Goal: Information Seeking & Learning: Learn about a topic

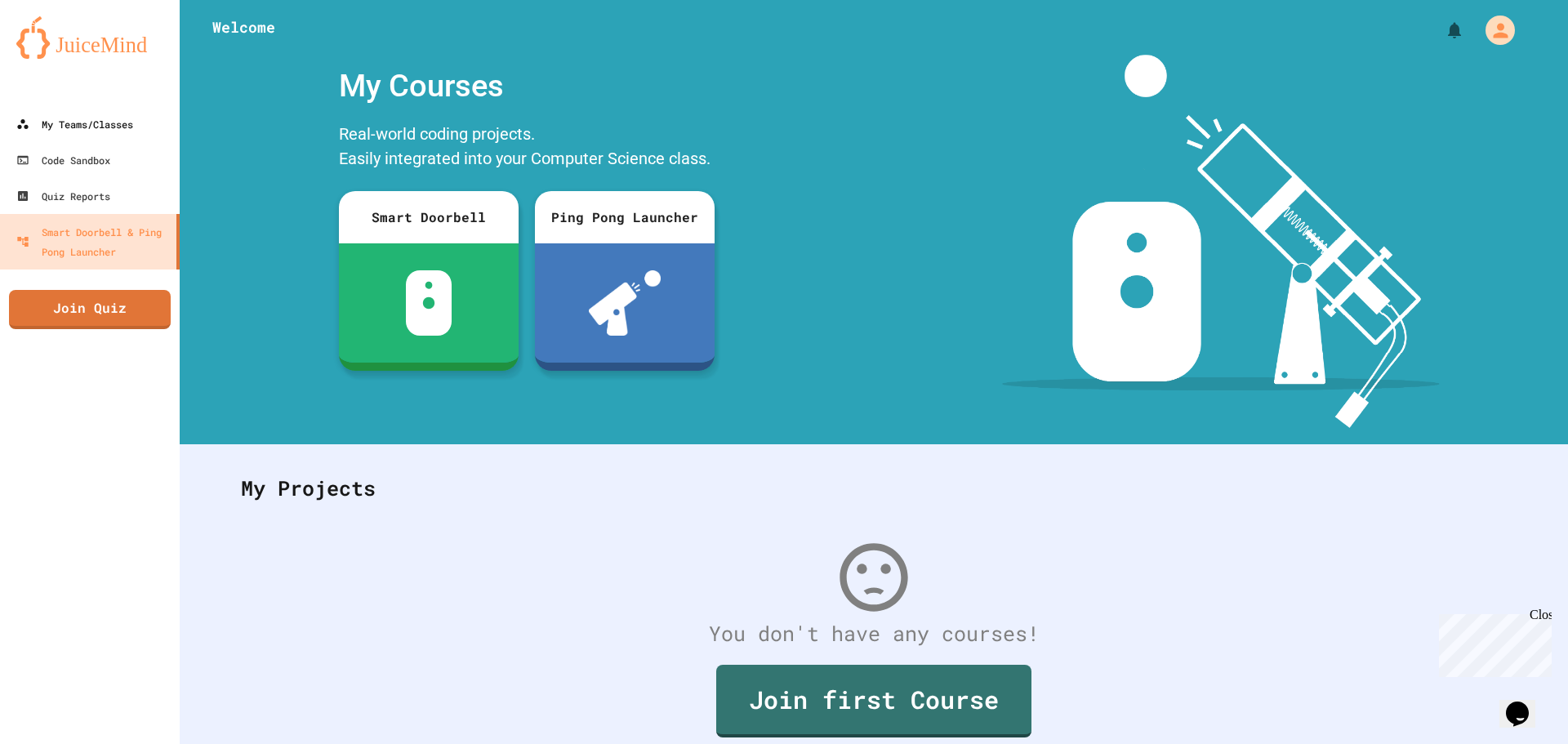
drag, startPoint x: 73, startPoint y: 97, endPoint x: 63, endPoint y: 118, distance: 23.3
click at [69, 103] on div at bounding box center [89, 89] width 180 height 32
click at [63, 118] on div "My Teams/Classes" at bounding box center [74, 124] width 120 height 20
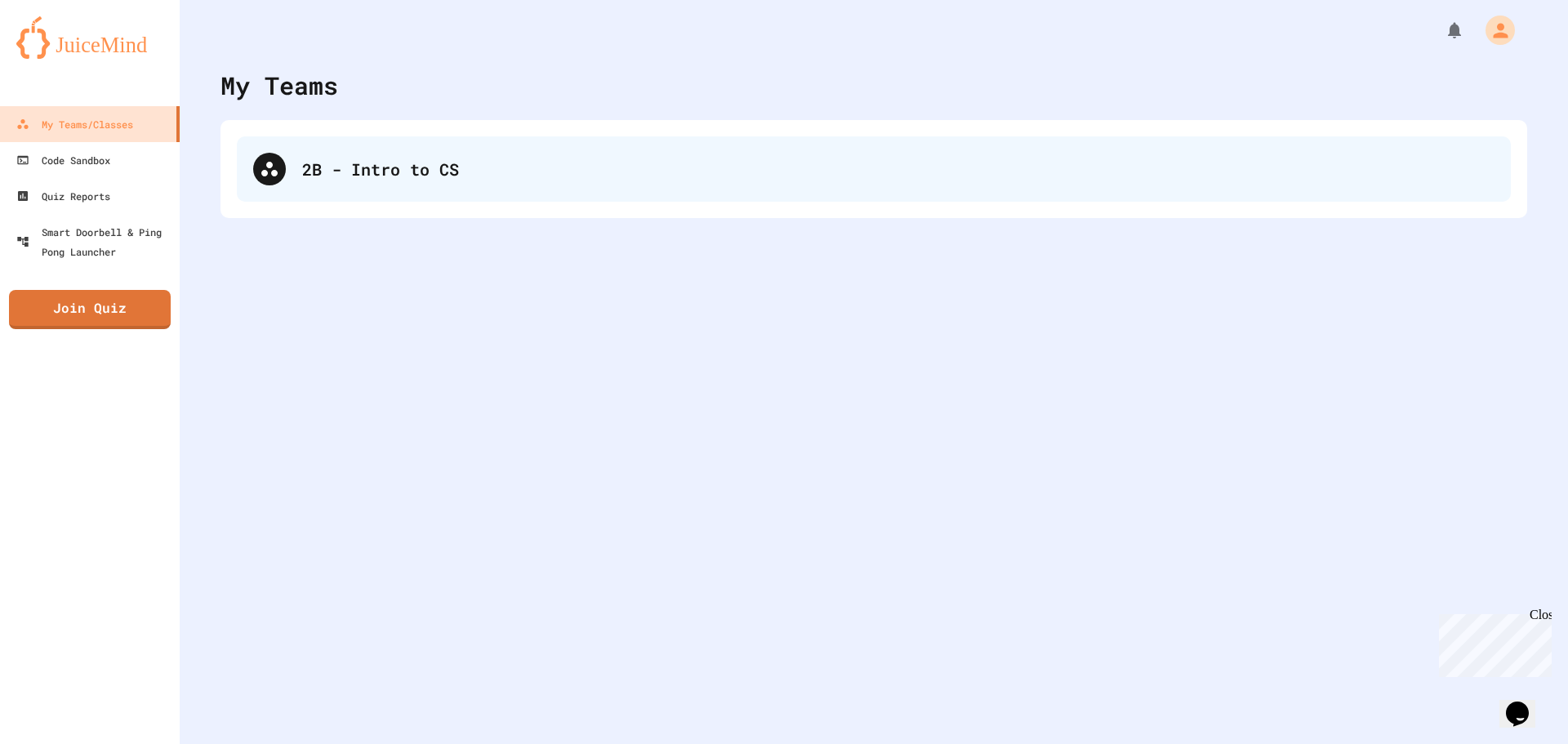
click at [302, 179] on div "2B - Intro to CS" at bounding box center [899, 169] width 1193 height 25
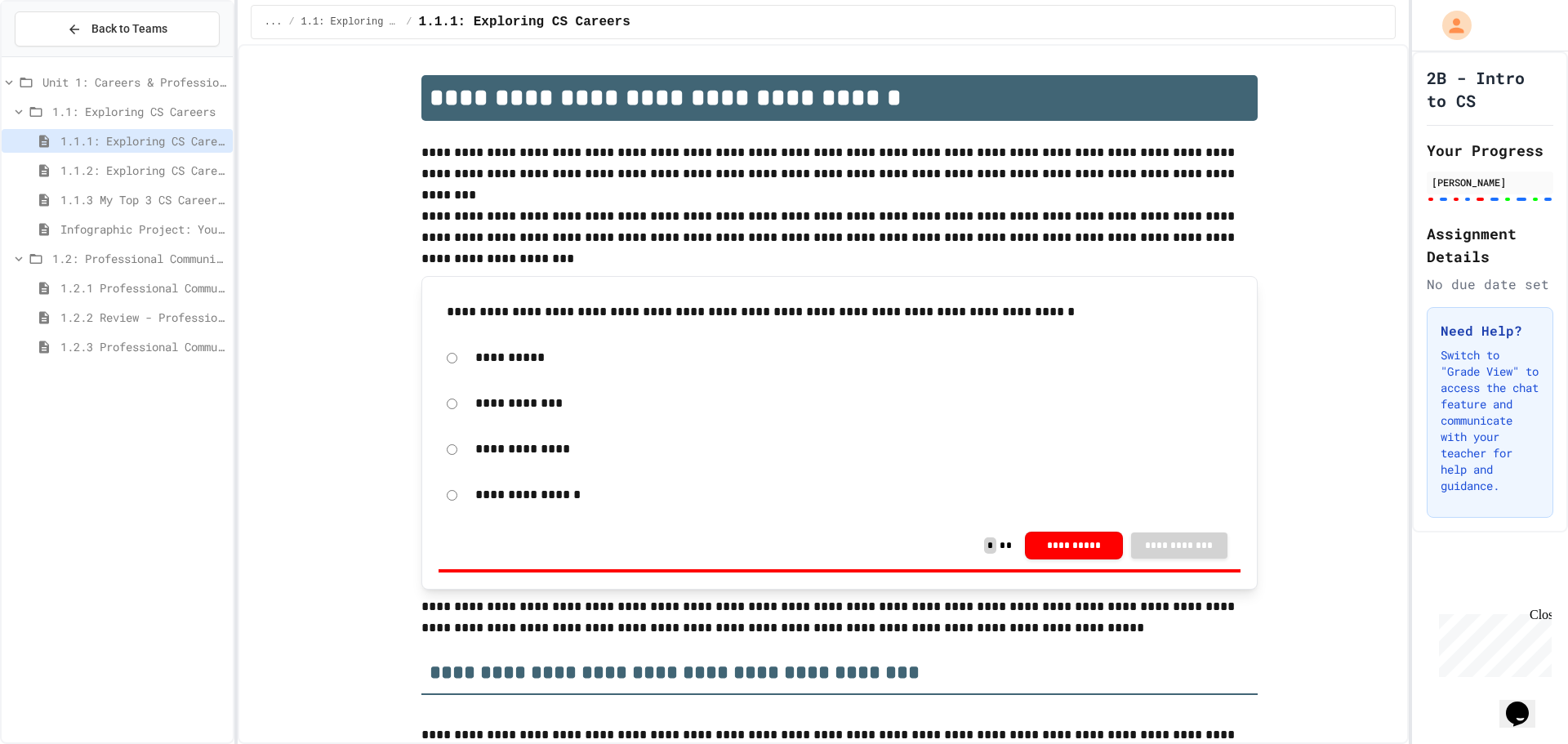
click at [160, 283] on span "1.2.1 Professional Communication" at bounding box center [144, 288] width 166 height 18
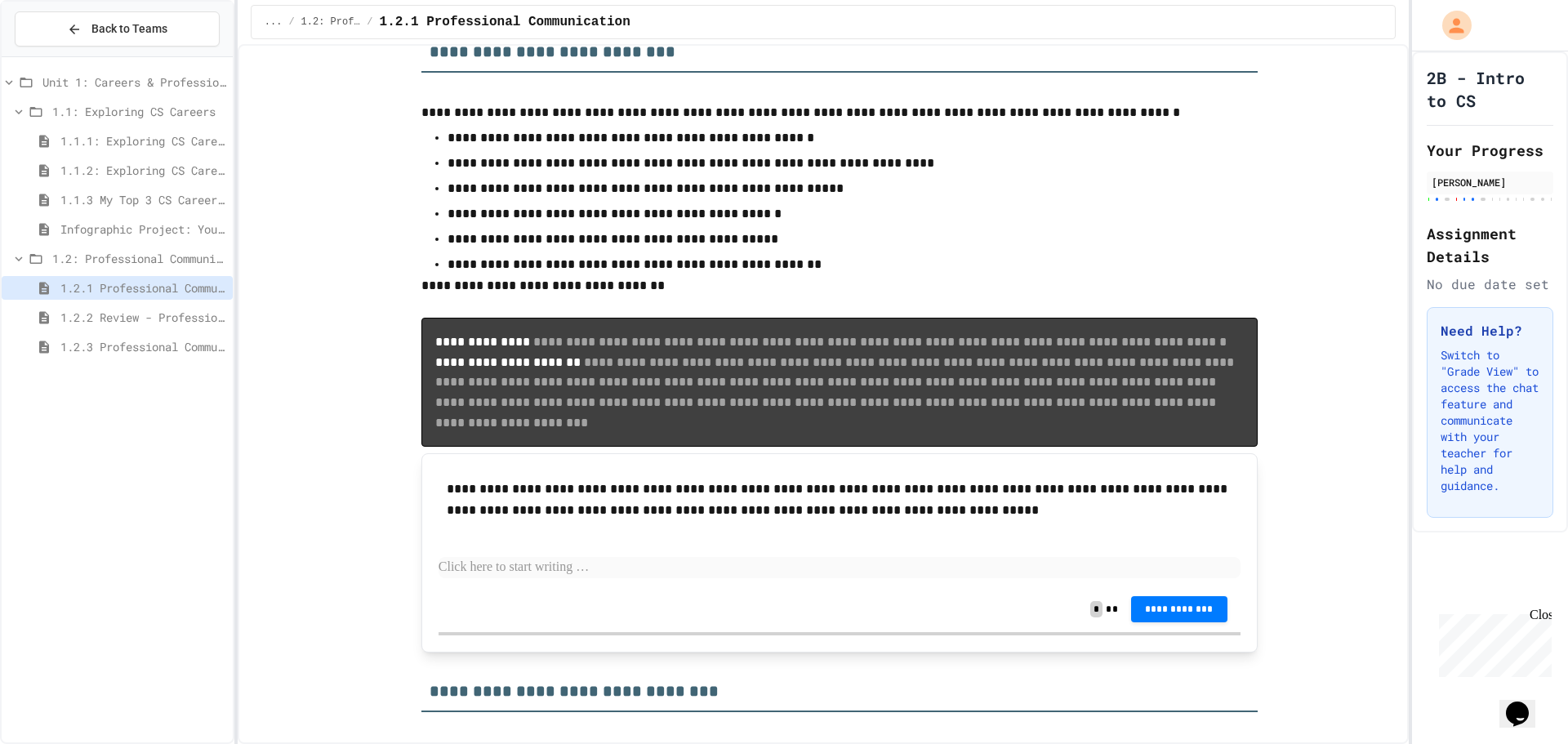
scroll to position [5555, 0]
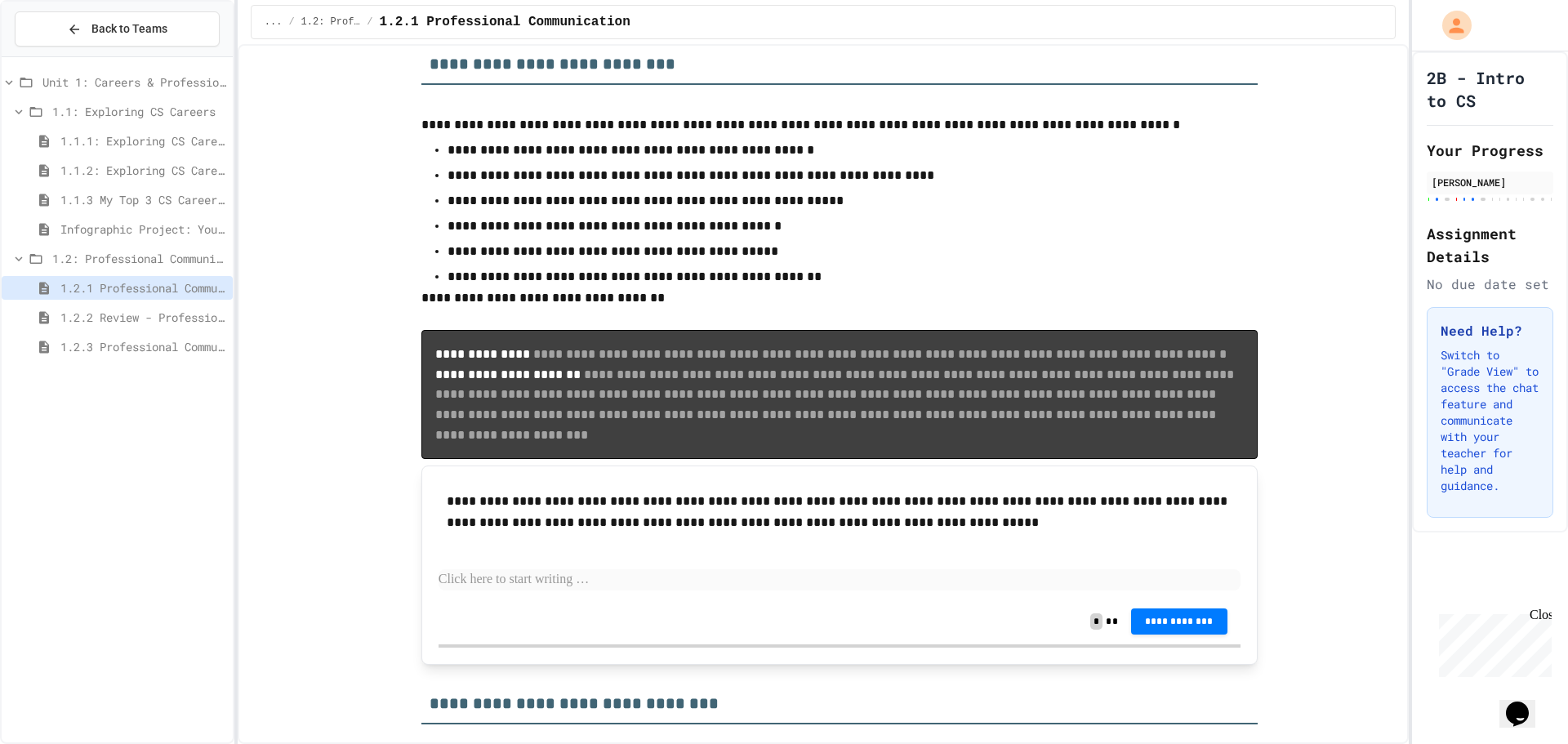
click at [15, 111] on icon at bounding box center [18, 112] width 15 height 15
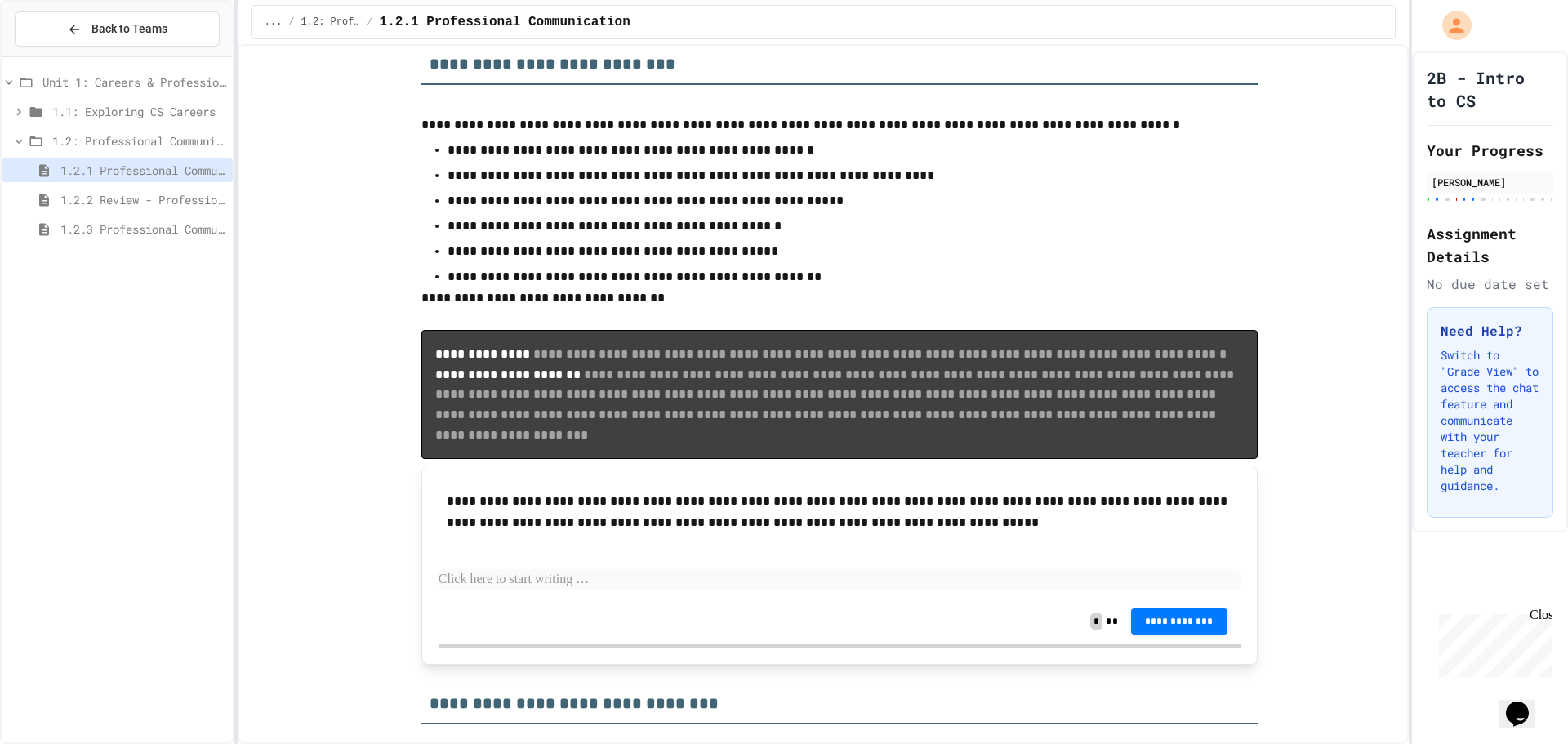
click at [18, 107] on icon at bounding box center [18, 112] width 15 height 15
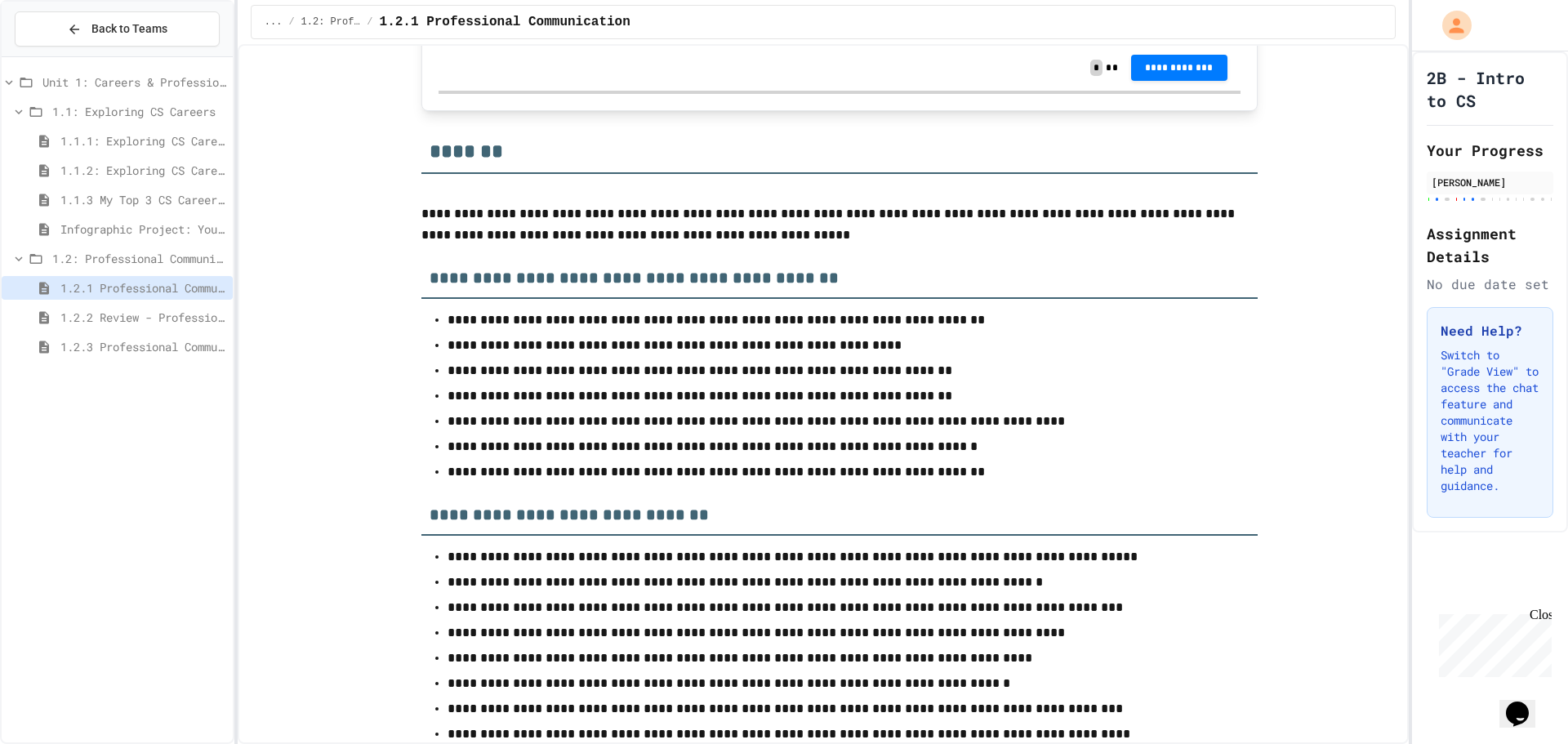
scroll to position [8410, 0]
